Goal: Task Accomplishment & Management: Use online tool/utility

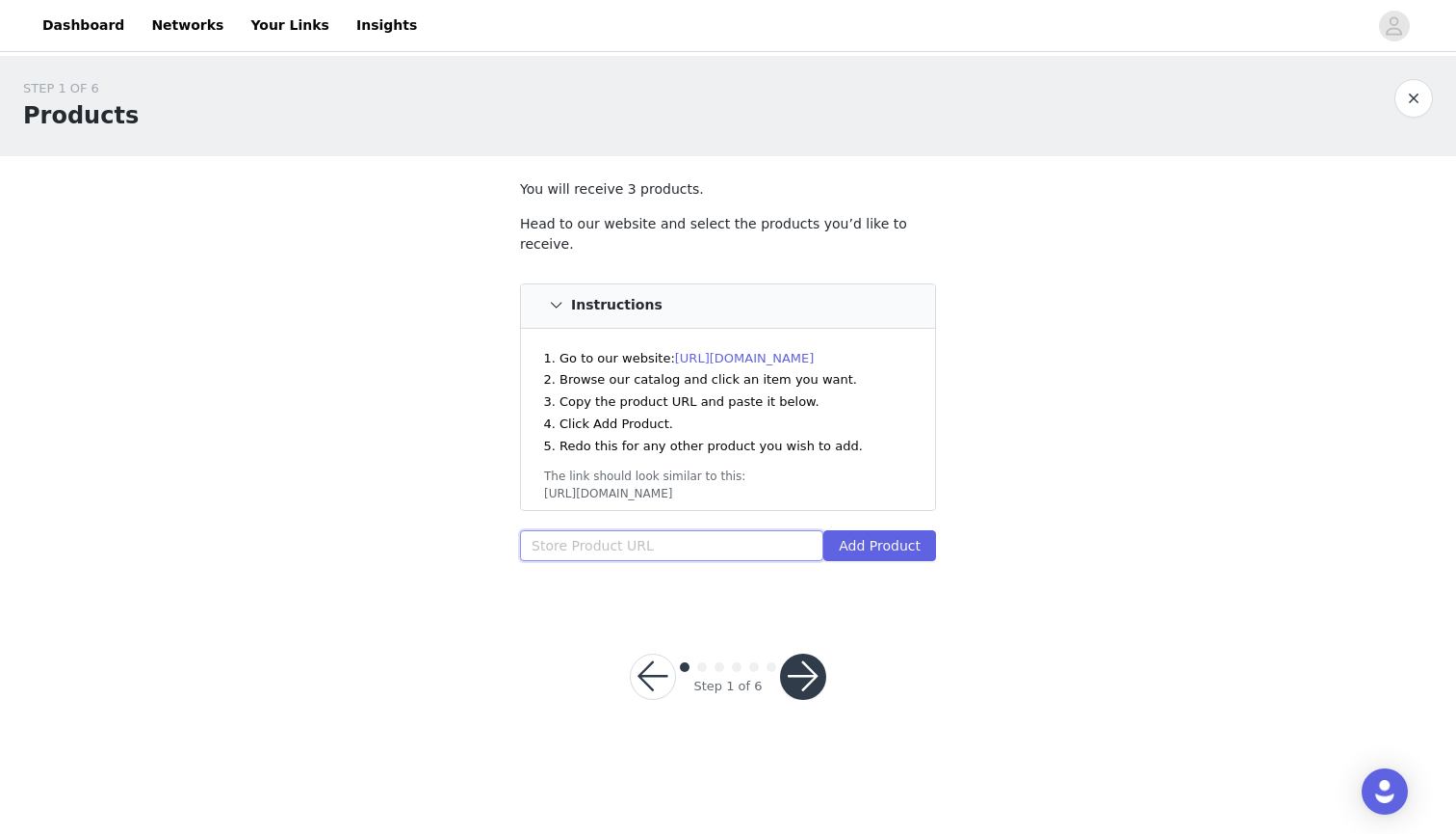
click at [620, 530] on input "text" at bounding box center [672, 545] width 304 height 31
paste input "[URL][DOMAIN_NAME]"
type input "[URL][DOMAIN_NAME]"
click at [866, 530] on button "Add Product" at bounding box center [880, 545] width 112 height 31
click at [668, 530] on input "text" at bounding box center [672, 545] width 304 height 31
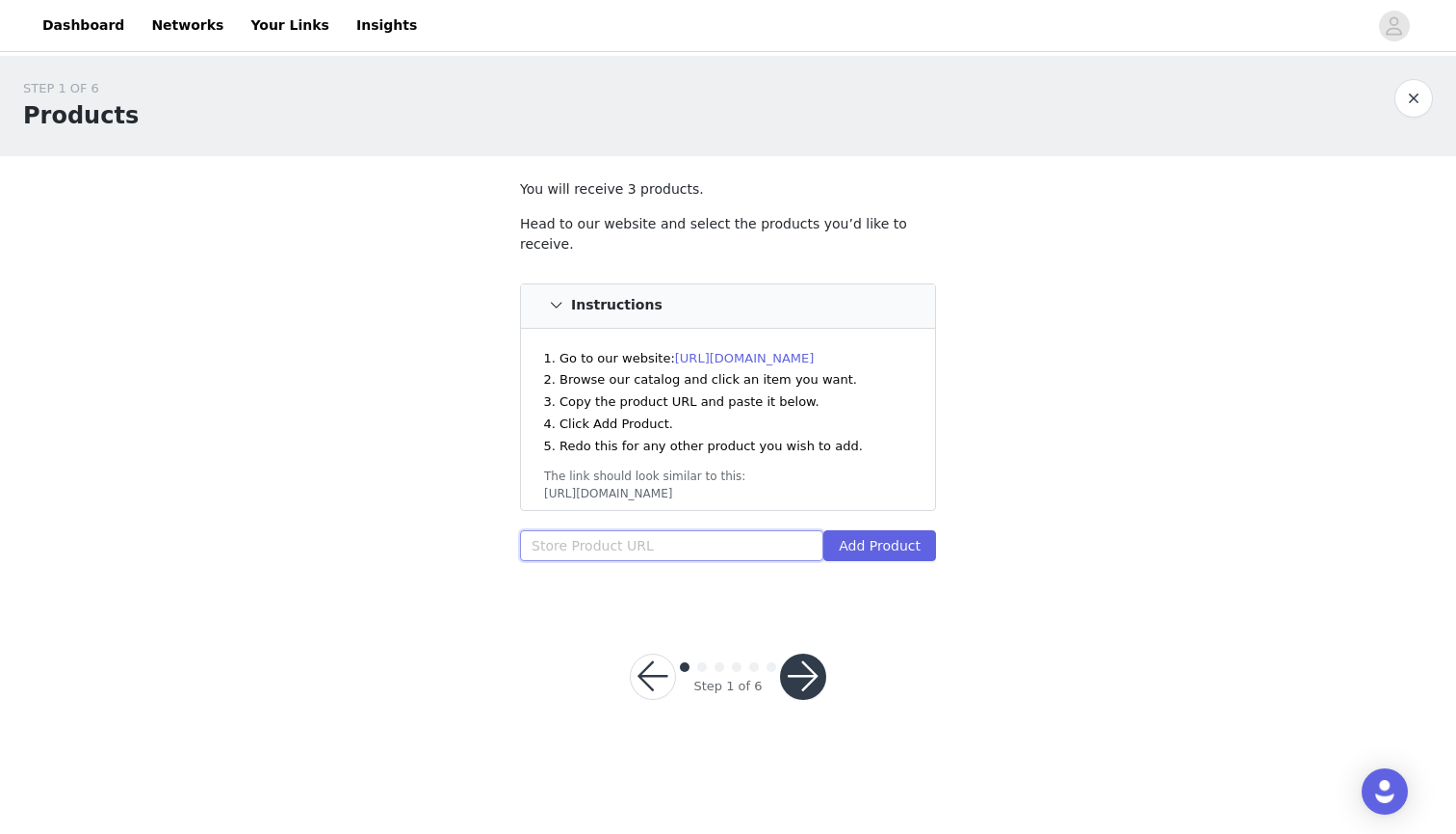
paste input "[URL][DOMAIN_NAME]"
type input "https://inkbox.com/products/first-place-loverhttps://inkbox.com/products/first-…"
click at [744, 530] on input "https://inkbox.com/products/first-place-loverhttps://inkbox.com/products/first-…" at bounding box center [672, 545] width 304 height 31
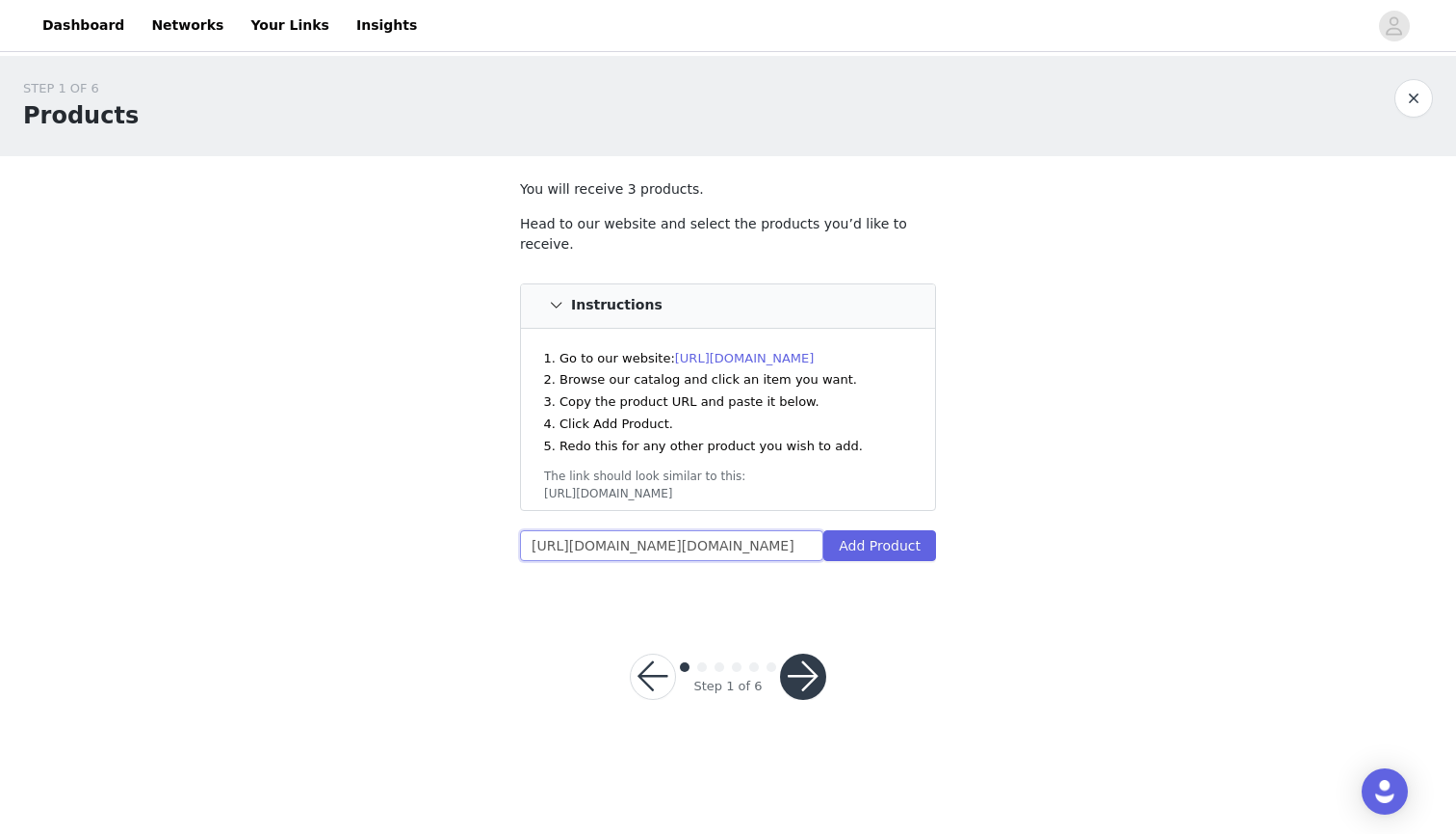
click at [744, 530] on input "https://inkbox.com/products/first-place-loverhttps://inkbox.com/products/first-…" at bounding box center [672, 545] width 304 height 31
paste input "[URL][DOMAIN_NAME]"
type input "[URL][DOMAIN_NAME]"
click at [911, 530] on button "Add Product" at bounding box center [880, 545] width 112 height 31
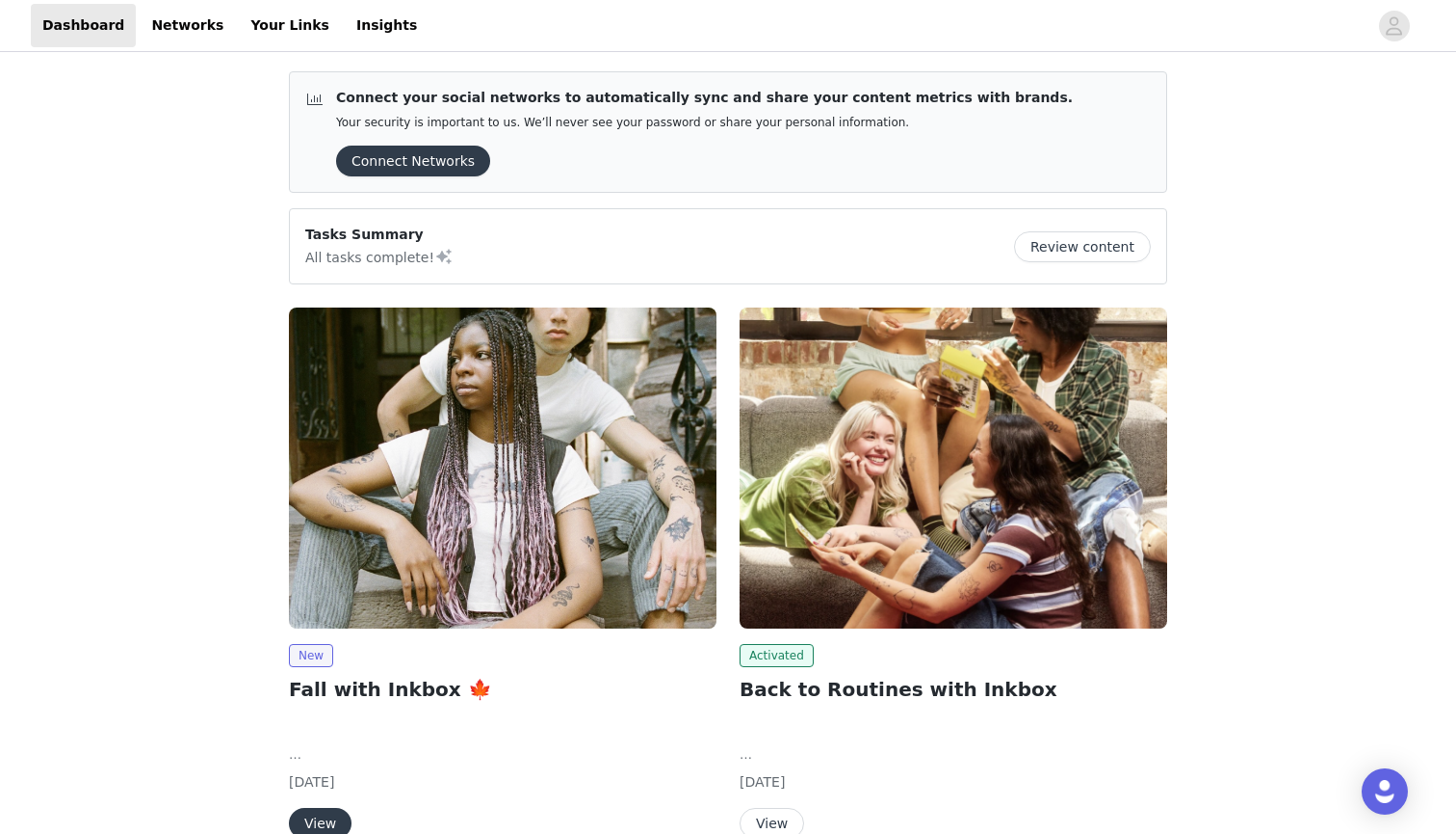
click at [319, 821] on button "View" at bounding box center [320, 822] width 62 height 31
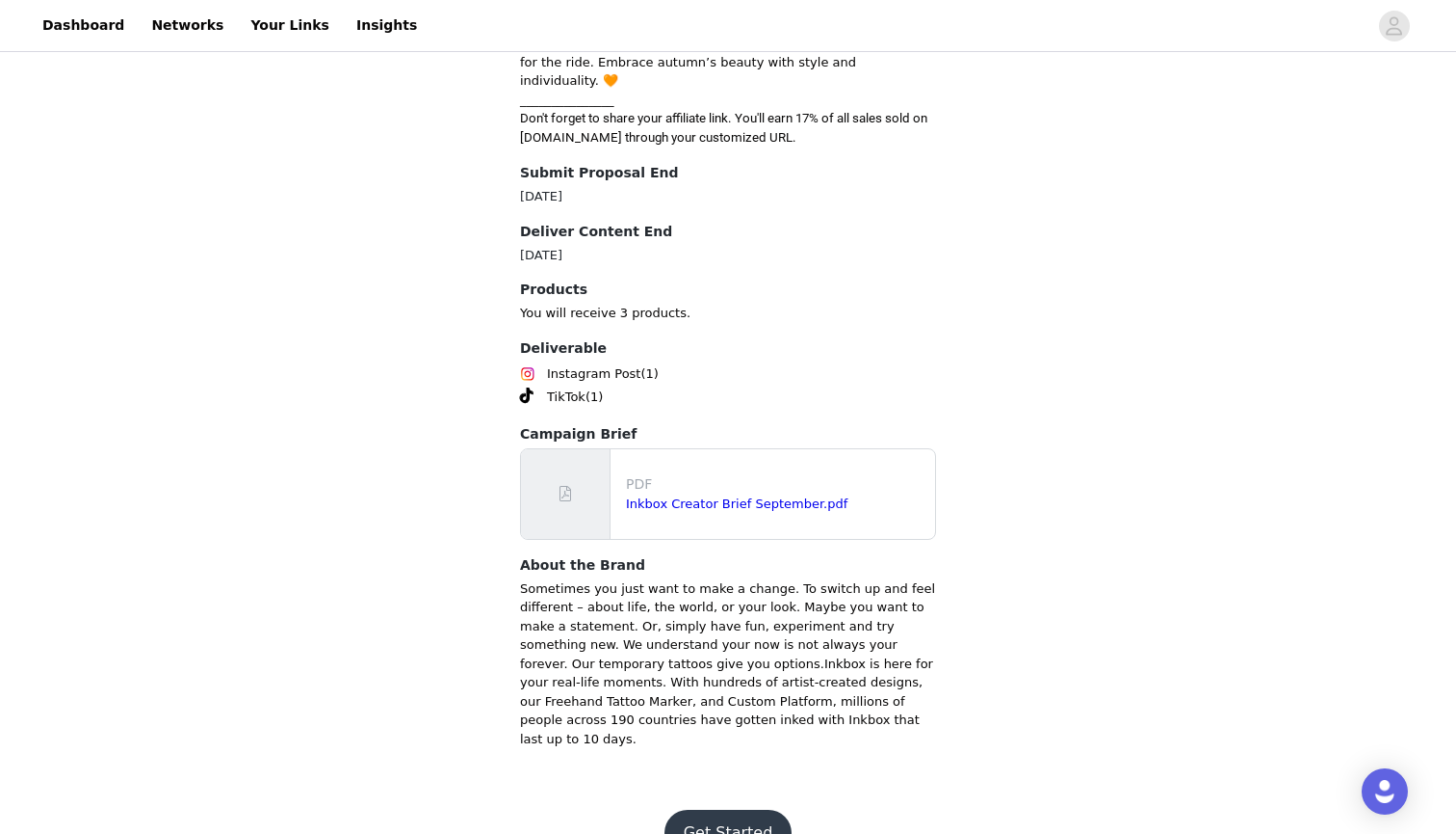
scroll to position [790, 0]
click at [701, 811] on button "Get Started" at bounding box center [729, 834] width 128 height 46
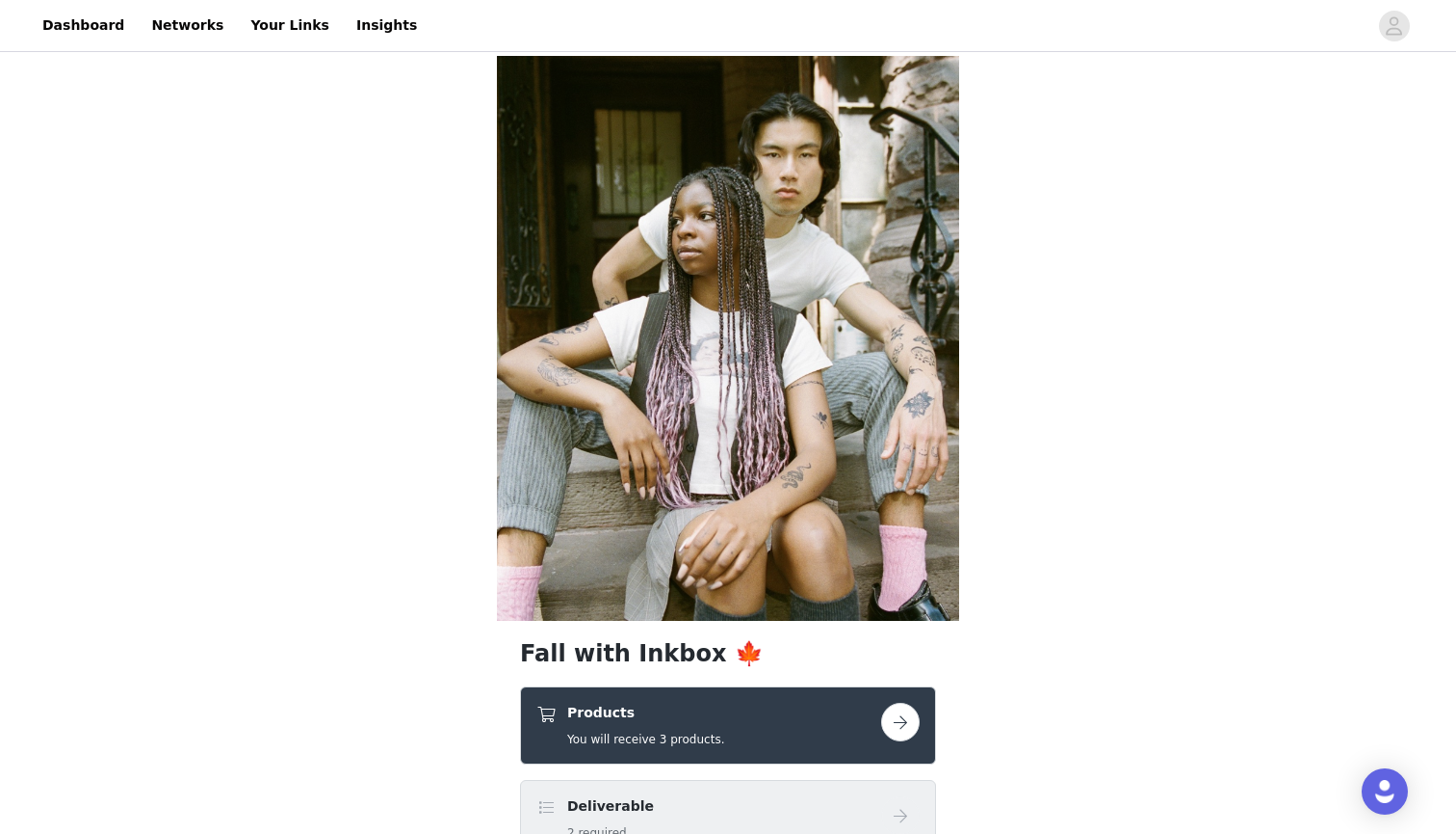
scroll to position [247, 0]
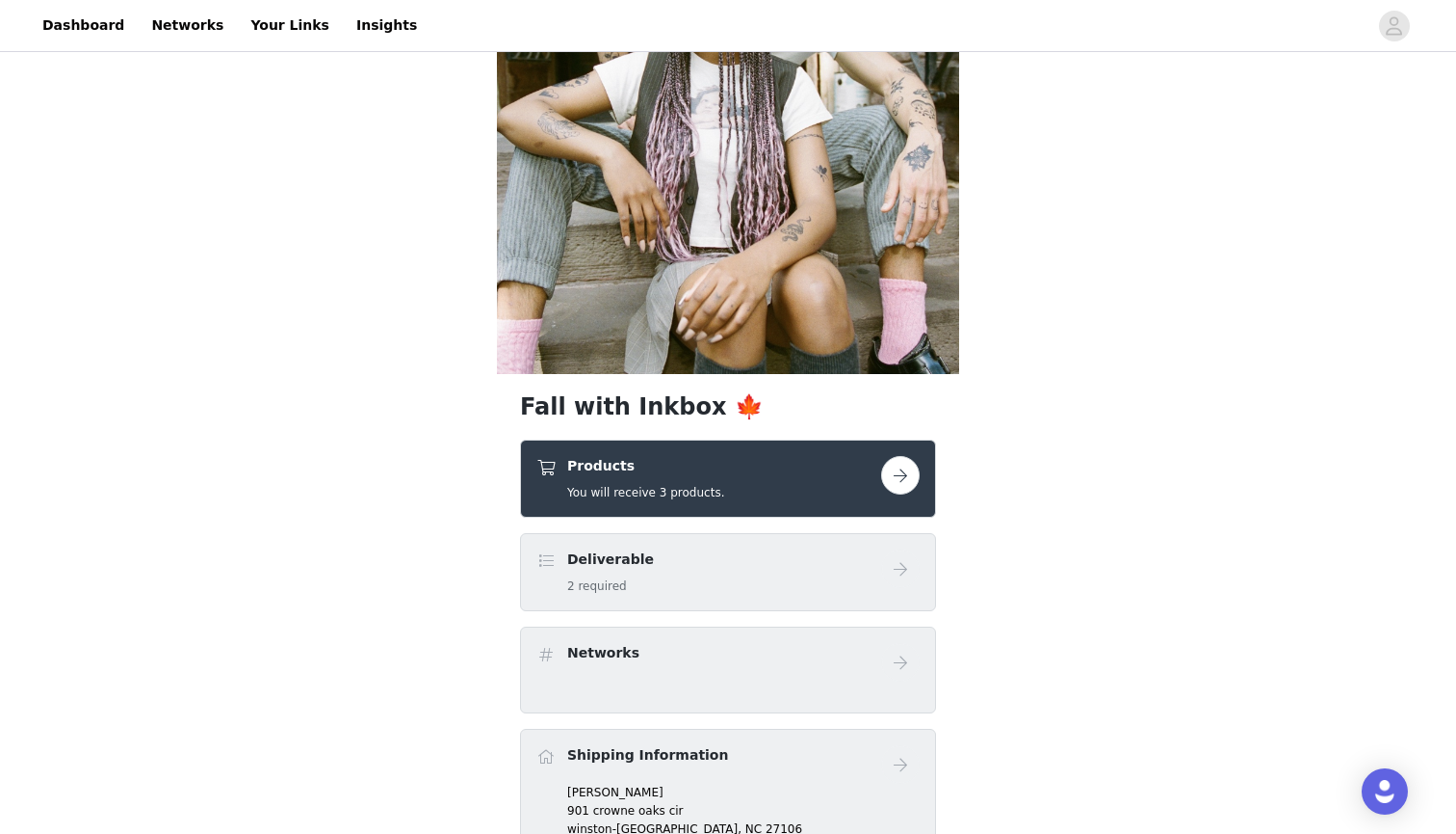
click at [906, 474] on button "button" at bounding box center [900, 475] width 38 height 38
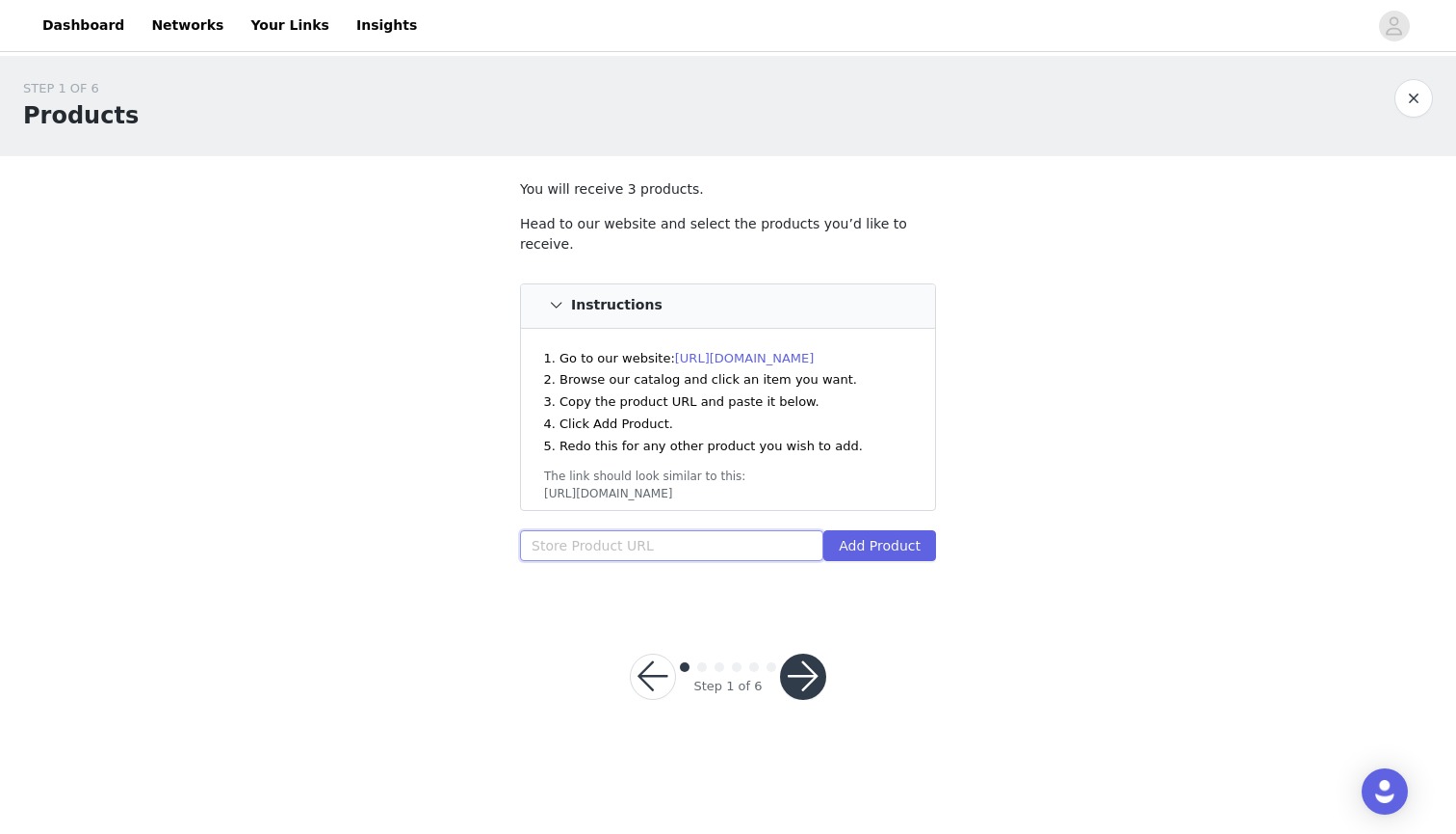
click at [675, 530] on input "text" at bounding box center [672, 545] width 304 height 31
paste input "[URL][DOMAIN_NAME]"
type input "[URL][DOMAIN_NAME]"
click at [850, 540] on button "Add Product" at bounding box center [880, 545] width 112 height 31
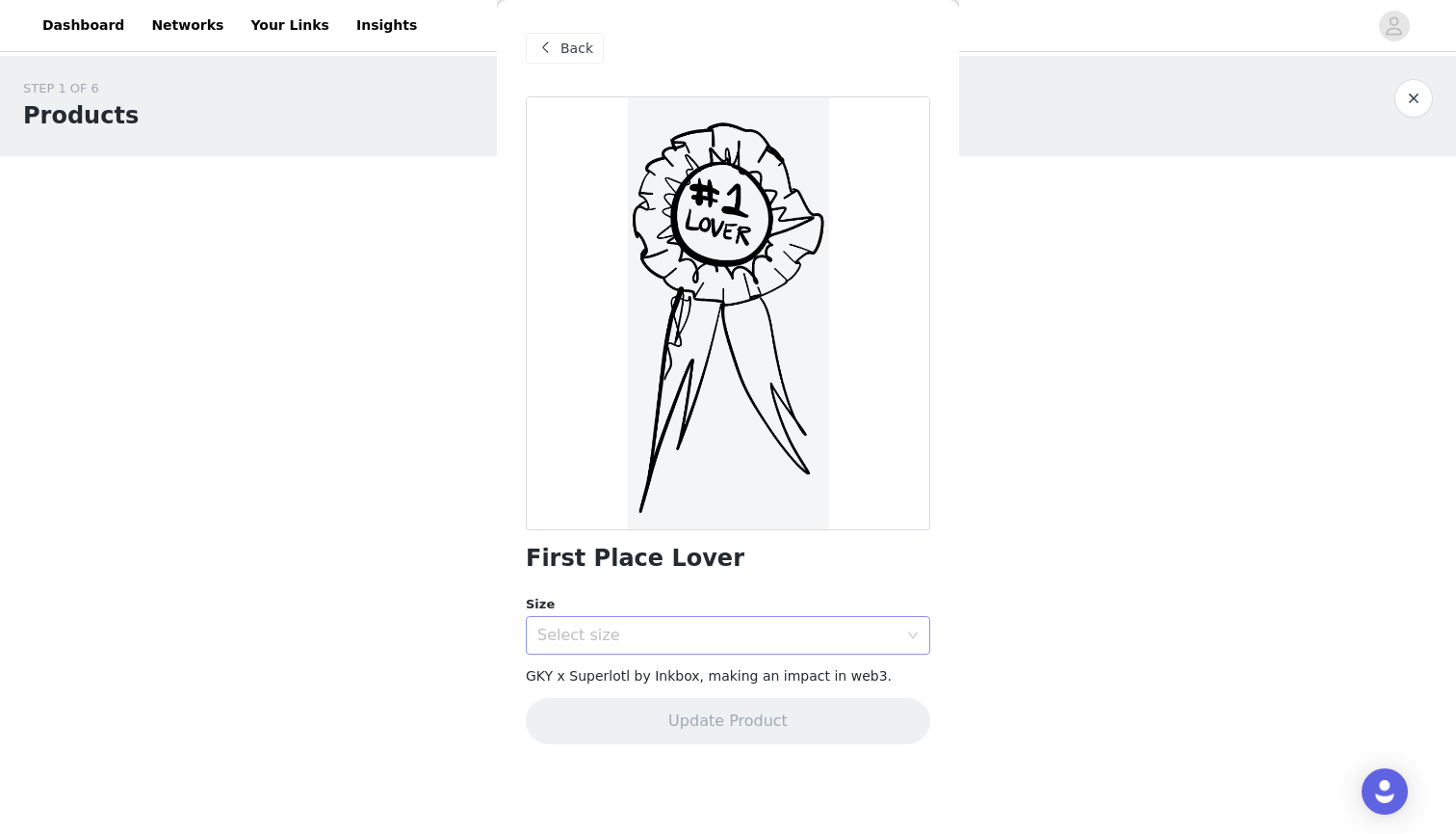
click at [811, 635] on div "Select size" at bounding box center [717, 636] width 360 height 20
click at [748, 684] on li "6 x 3 in" at bounding box center [728, 676] width 404 height 31
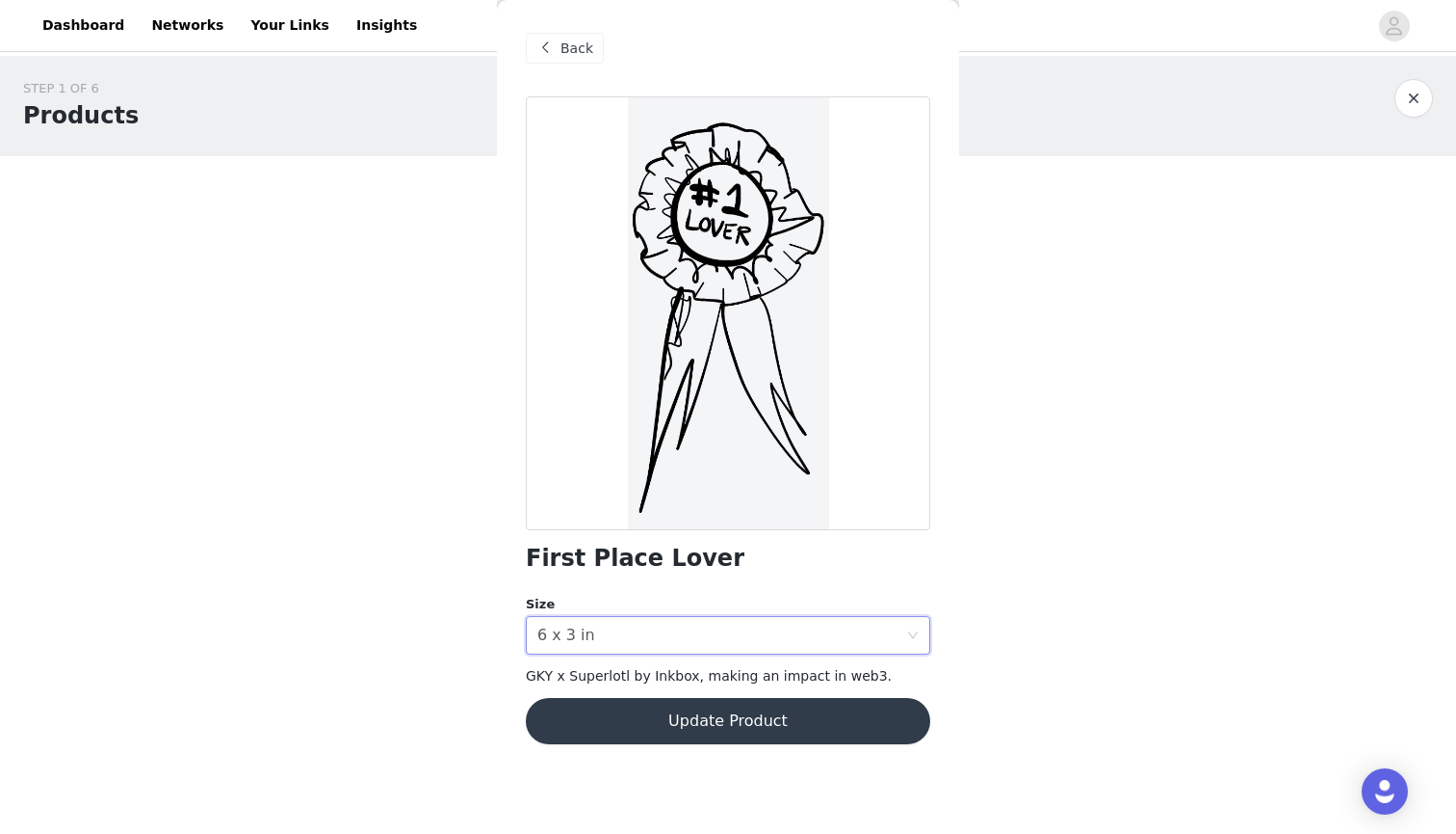
click at [752, 719] on button "Update Product" at bounding box center [728, 720] width 404 height 46
